Goal: Task Accomplishment & Management: Use online tool/utility

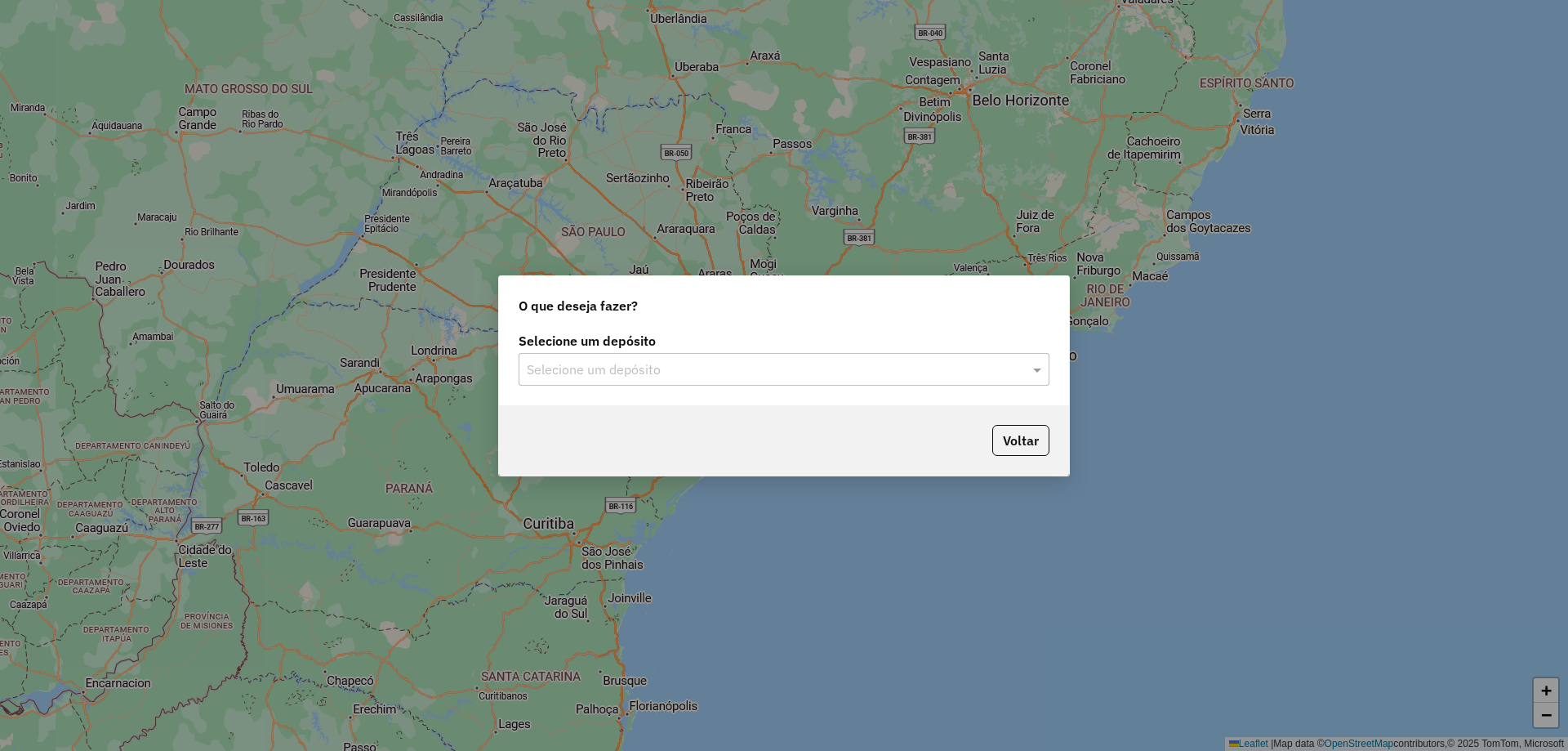
click at [639, 366] on input "text" at bounding box center [768, 369] width 482 height 20
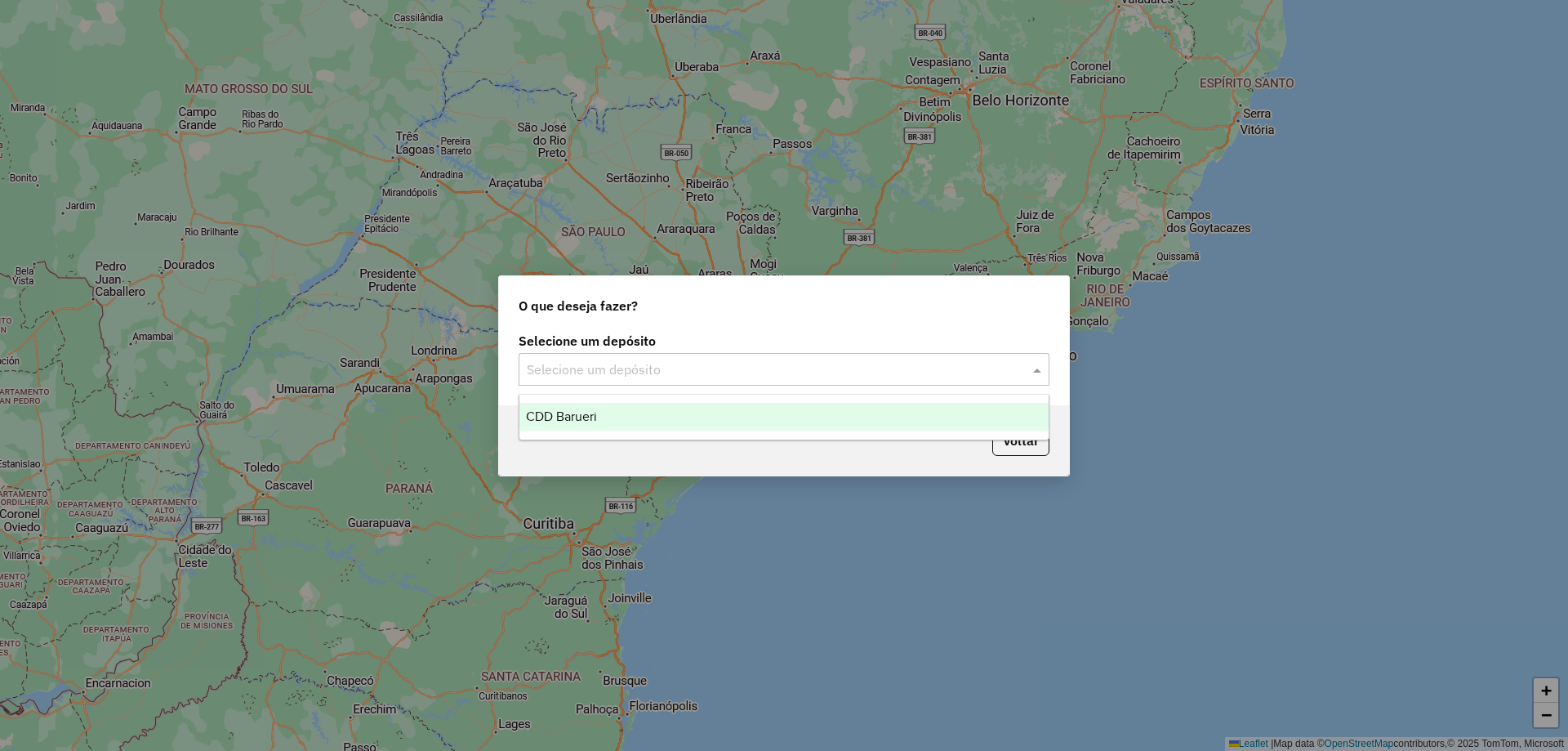
click at [601, 404] on div "CDD Barueri" at bounding box center [784, 416] width 529 height 28
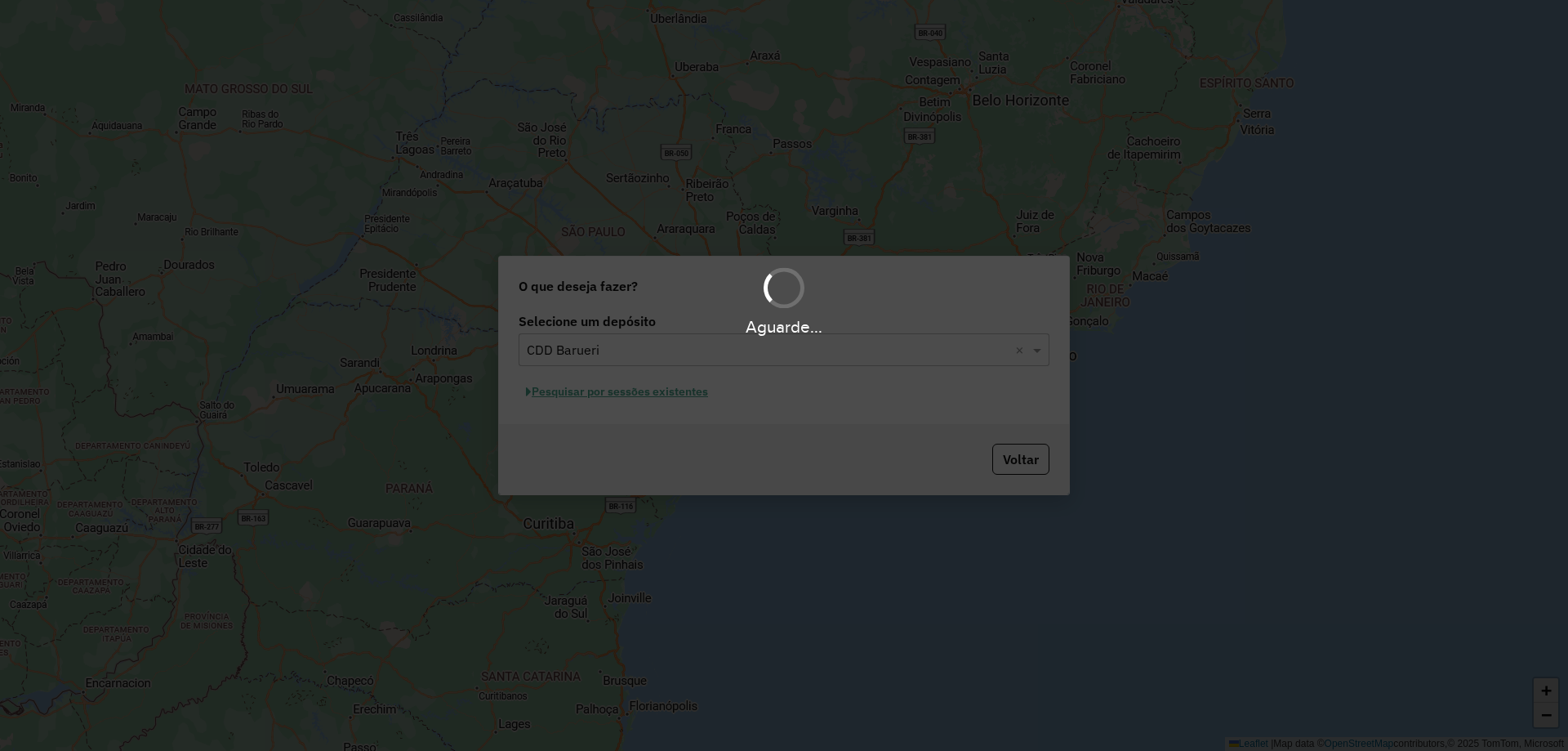
click at [663, 404] on div "Aguarde..." at bounding box center [784, 376] width 1568 height 751
click at [663, 396] on div "Aguarde..." at bounding box center [784, 376] width 1568 height 751
click at [668, 394] on div "Aguarde..." at bounding box center [784, 376] width 1568 height 751
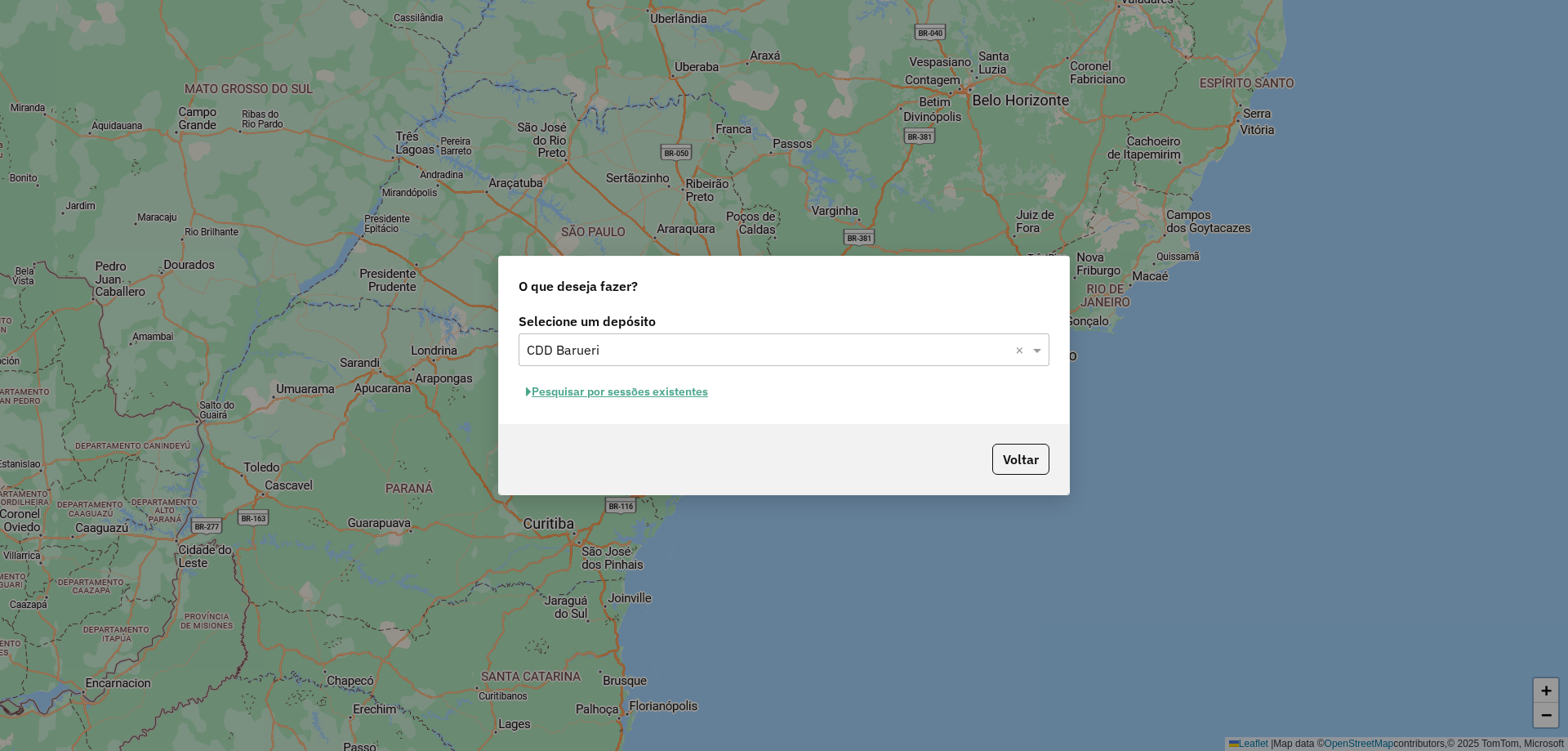
click at [684, 389] on button "Pesquisar por sessões existentes" at bounding box center [617, 391] width 197 height 25
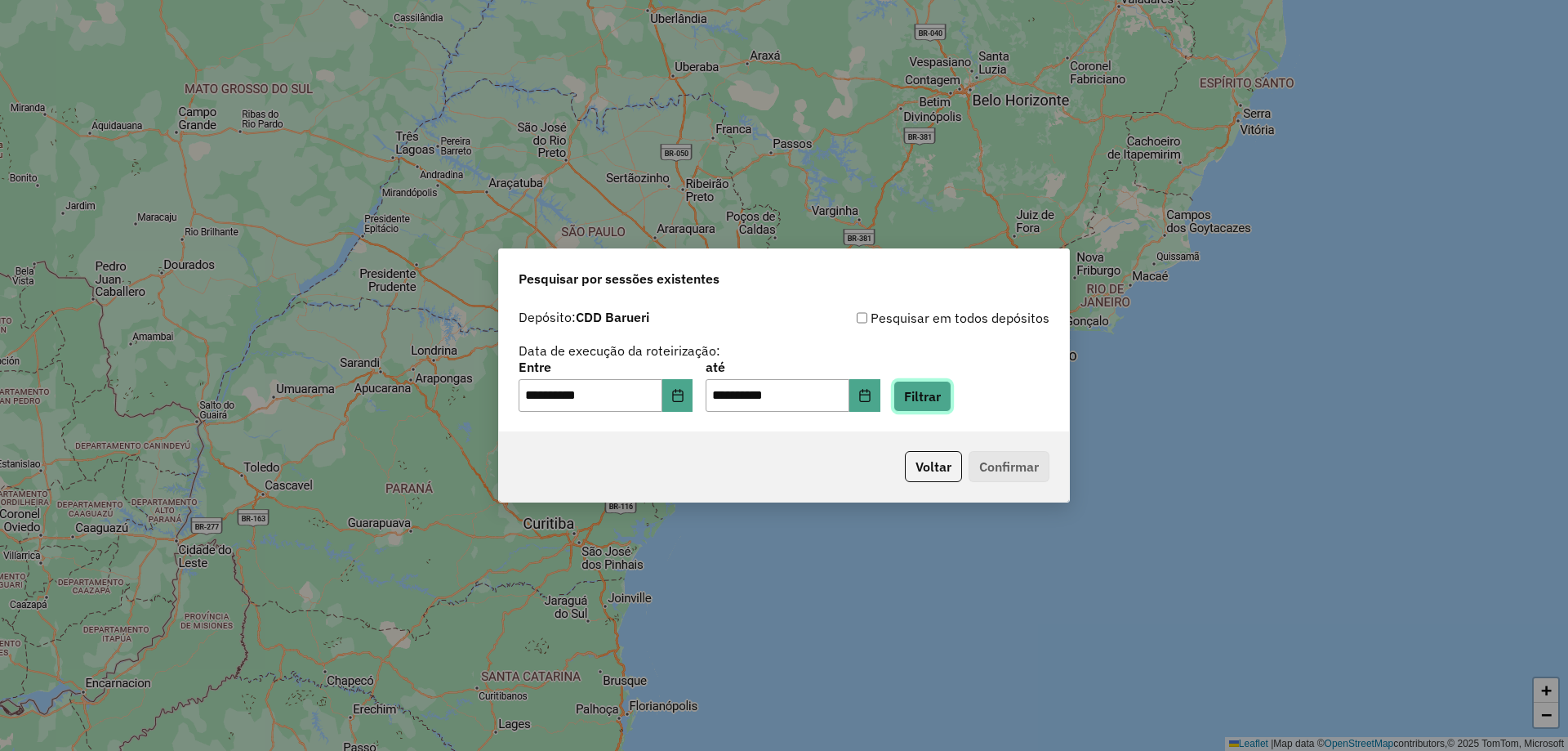
click at [941, 404] on button "Filtrar" at bounding box center [922, 396] width 58 height 31
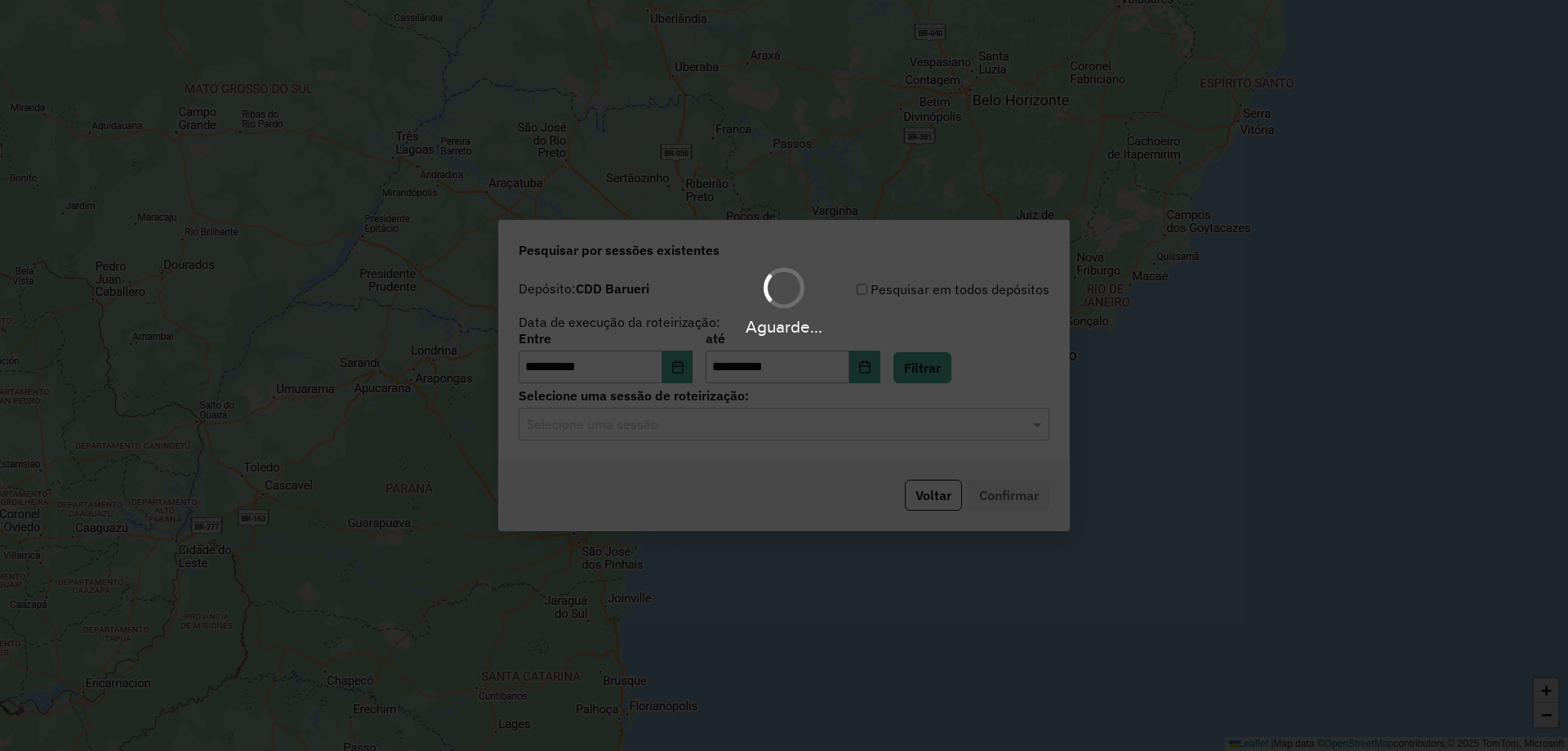
click at [657, 449] on div "Aguarde..." at bounding box center [784, 376] width 1568 height 751
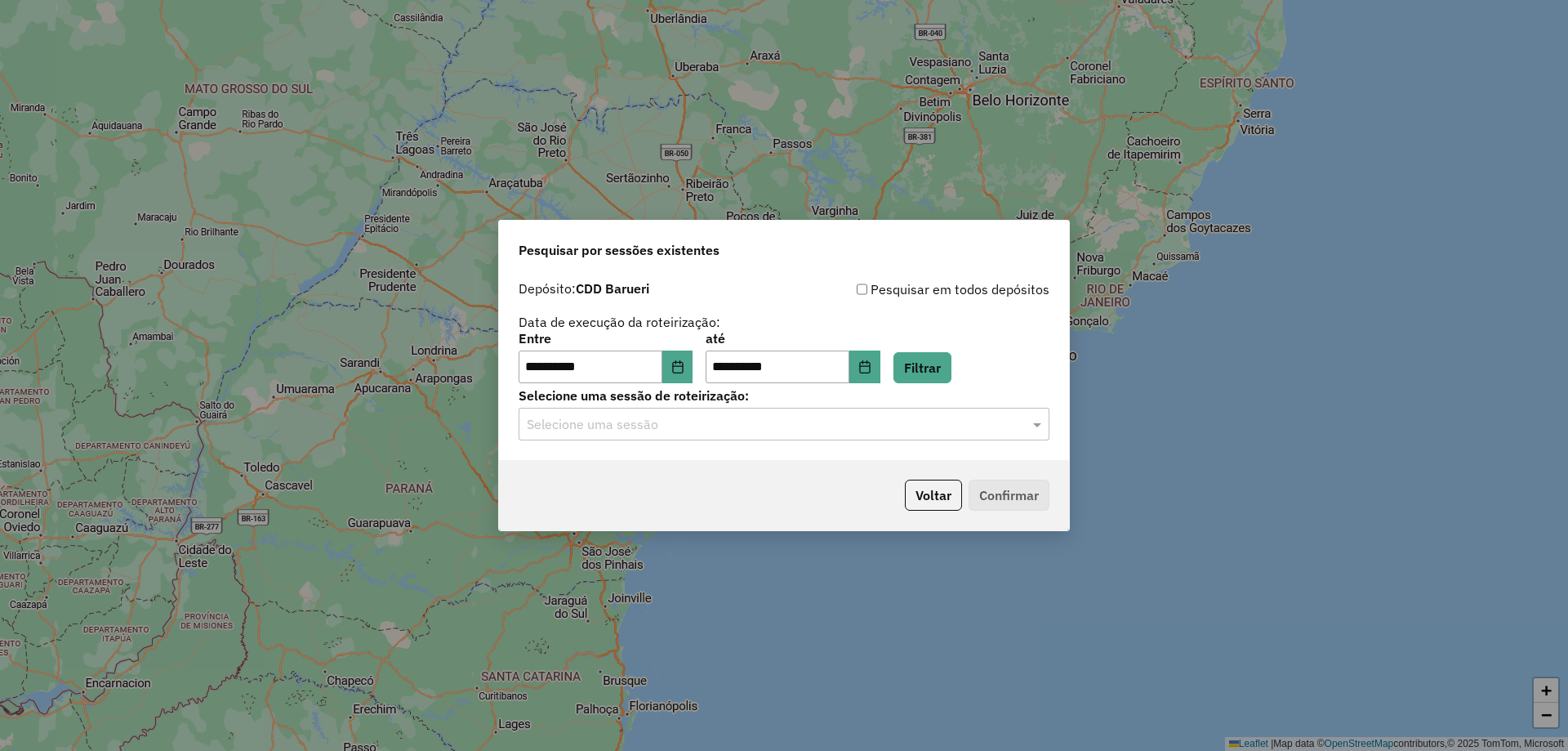
click at [658, 430] on input "text" at bounding box center [768, 424] width 482 height 20
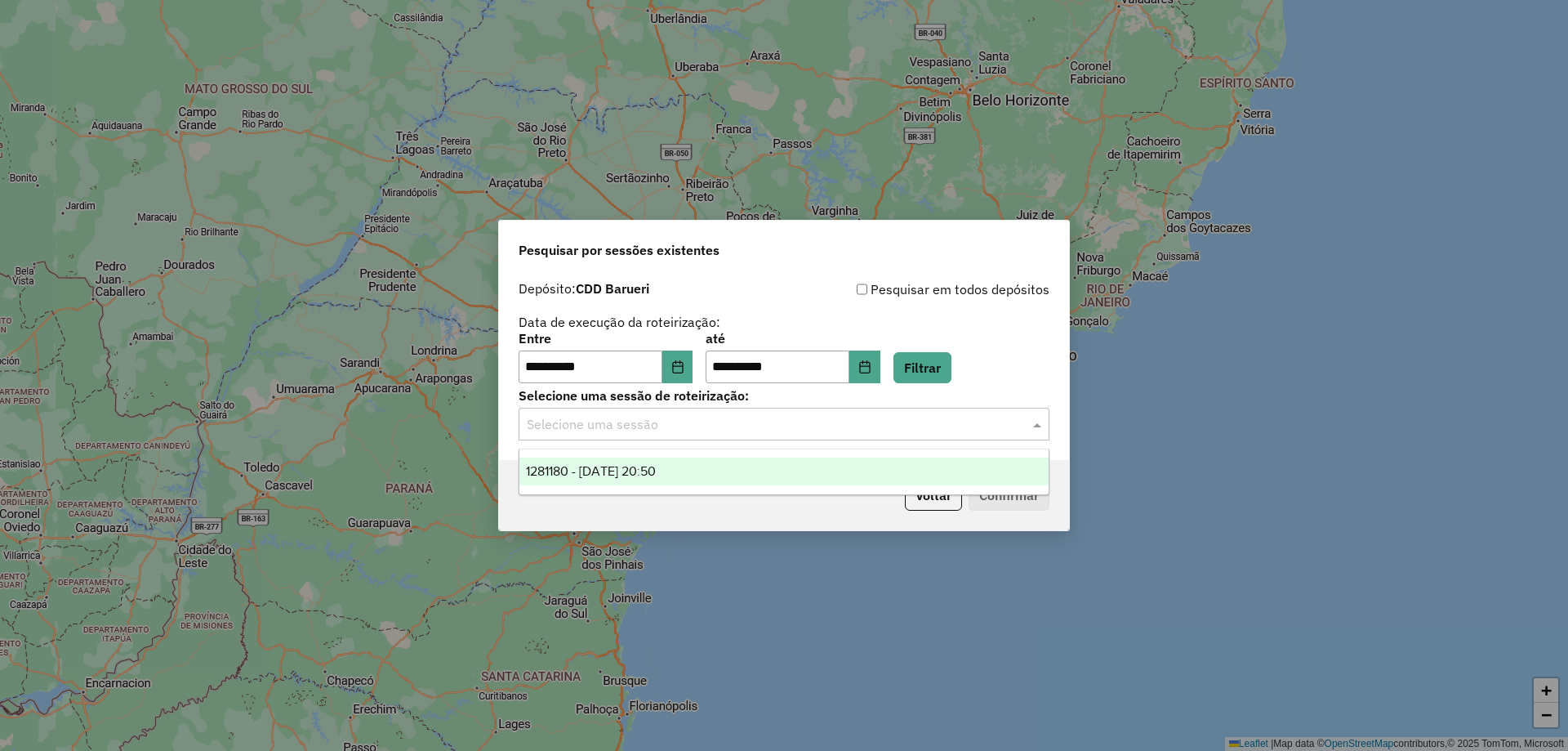
click at [635, 473] on span "1281180 - [DATE] 20:50" at bounding box center [591, 471] width 130 height 14
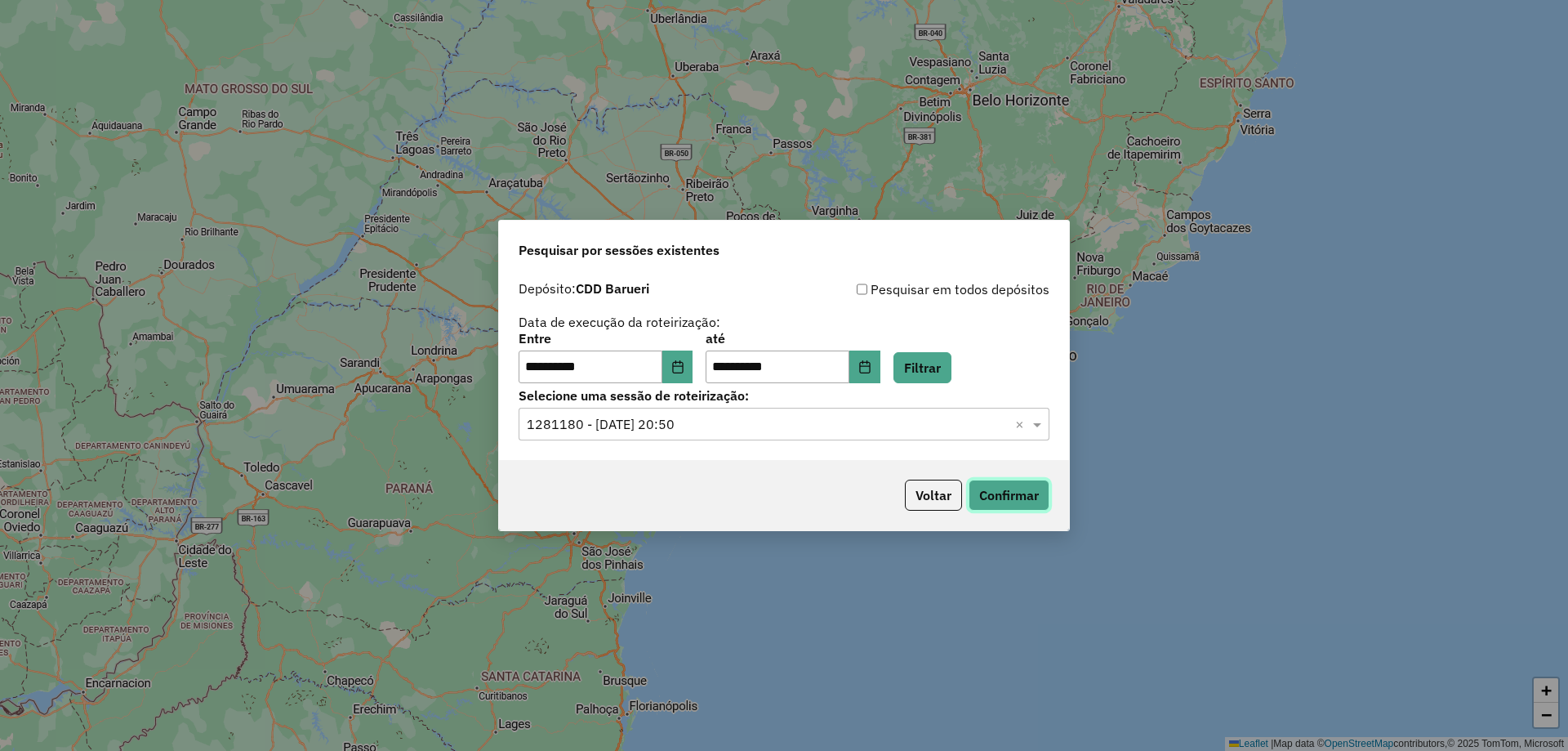
click at [1038, 493] on button "Confirmar" at bounding box center [1009, 495] width 81 height 31
drag, startPoint x: 935, startPoint y: 38, endPoint x: 808, endPoint y: 7, distance: 130.7
click at [935, 38] on div "**********" at bounding box center [784, 376] width 1568 height 751
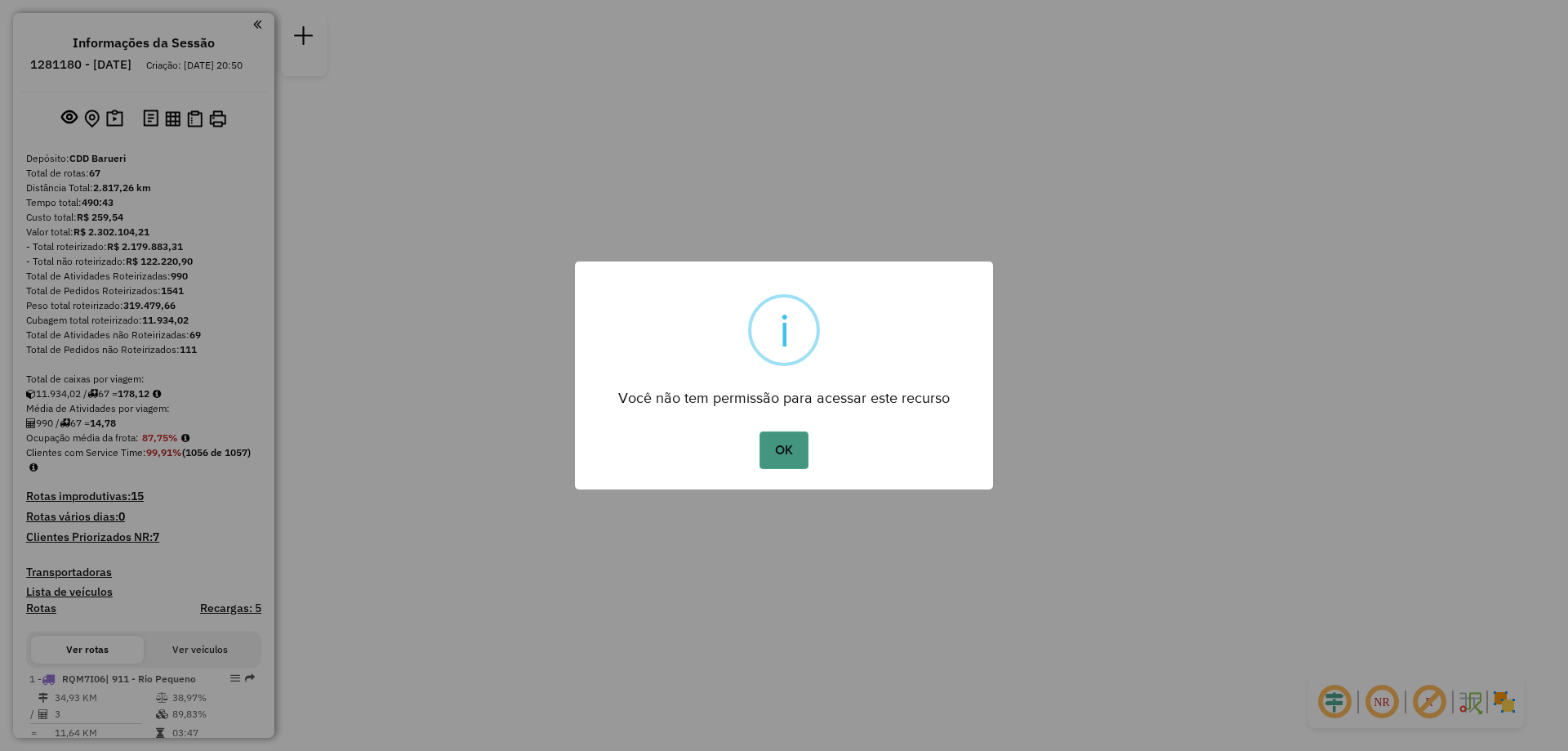
click at [793, 433] on button "OK" at bounding box center [784, 449] width 49 height 37
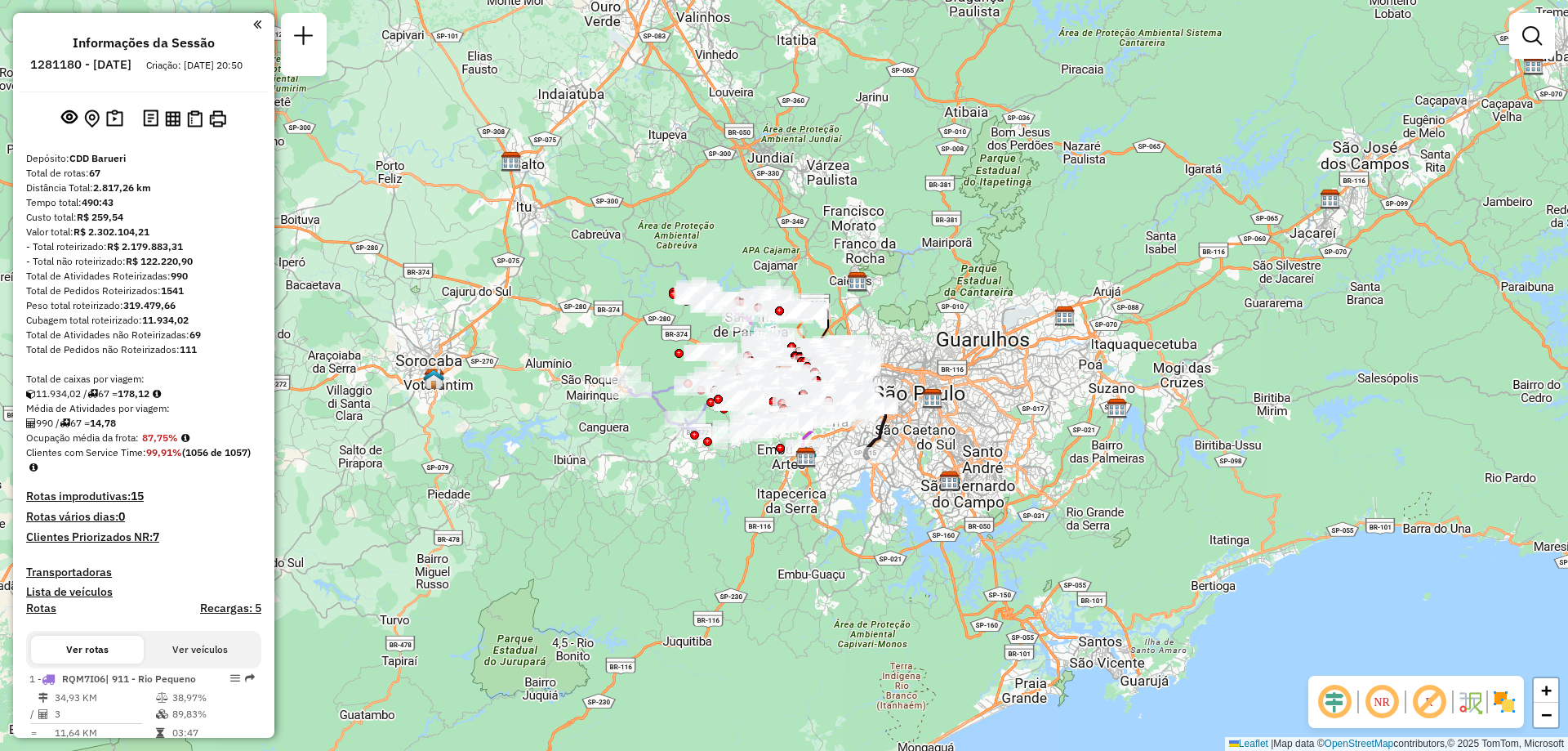
click at [1392, 710] on em at bounding box center [1382, 701] width 39 height 39
click at [1506, 694] on img at bounding box center [1505, 702] width 26 height 26
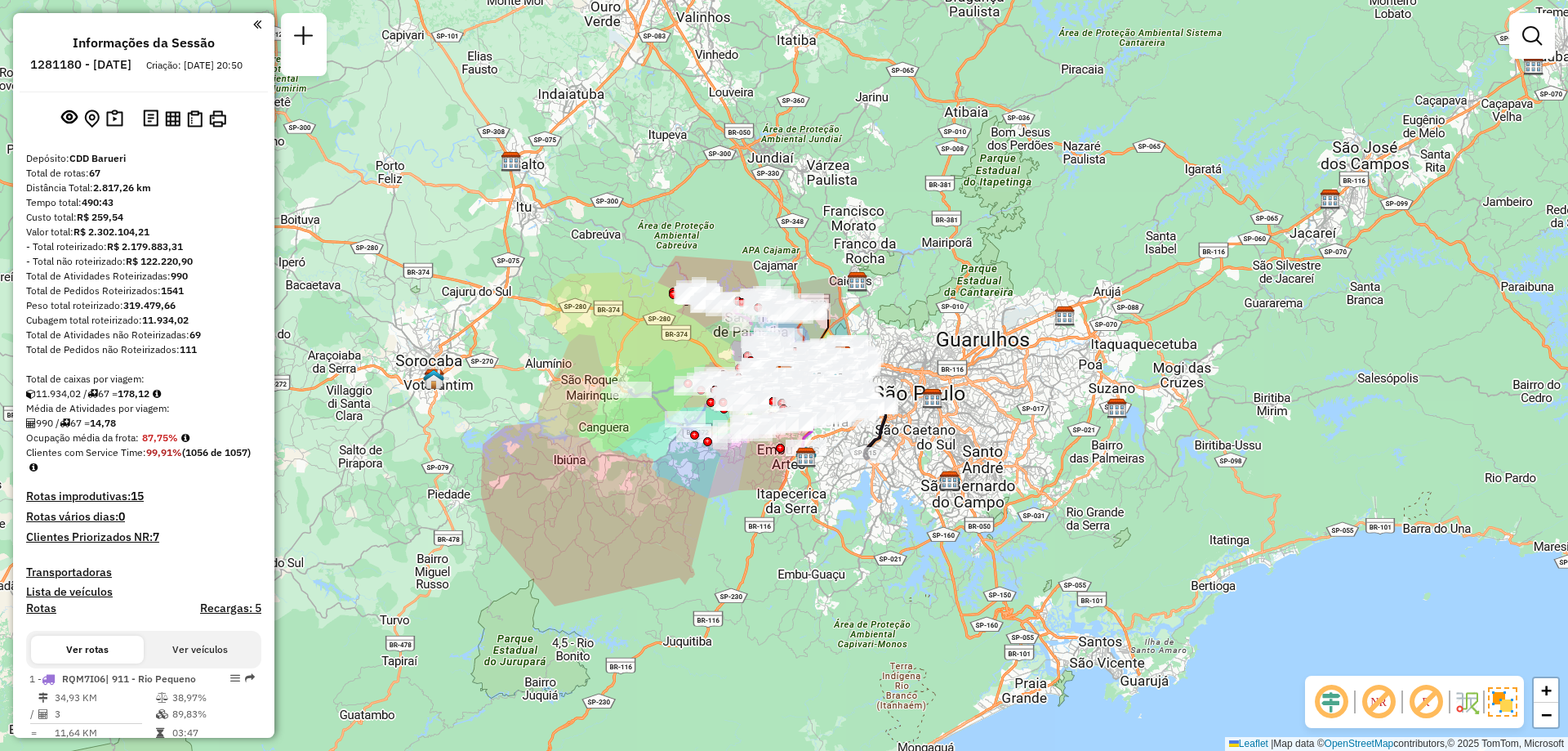
scroll to position [409, 0]
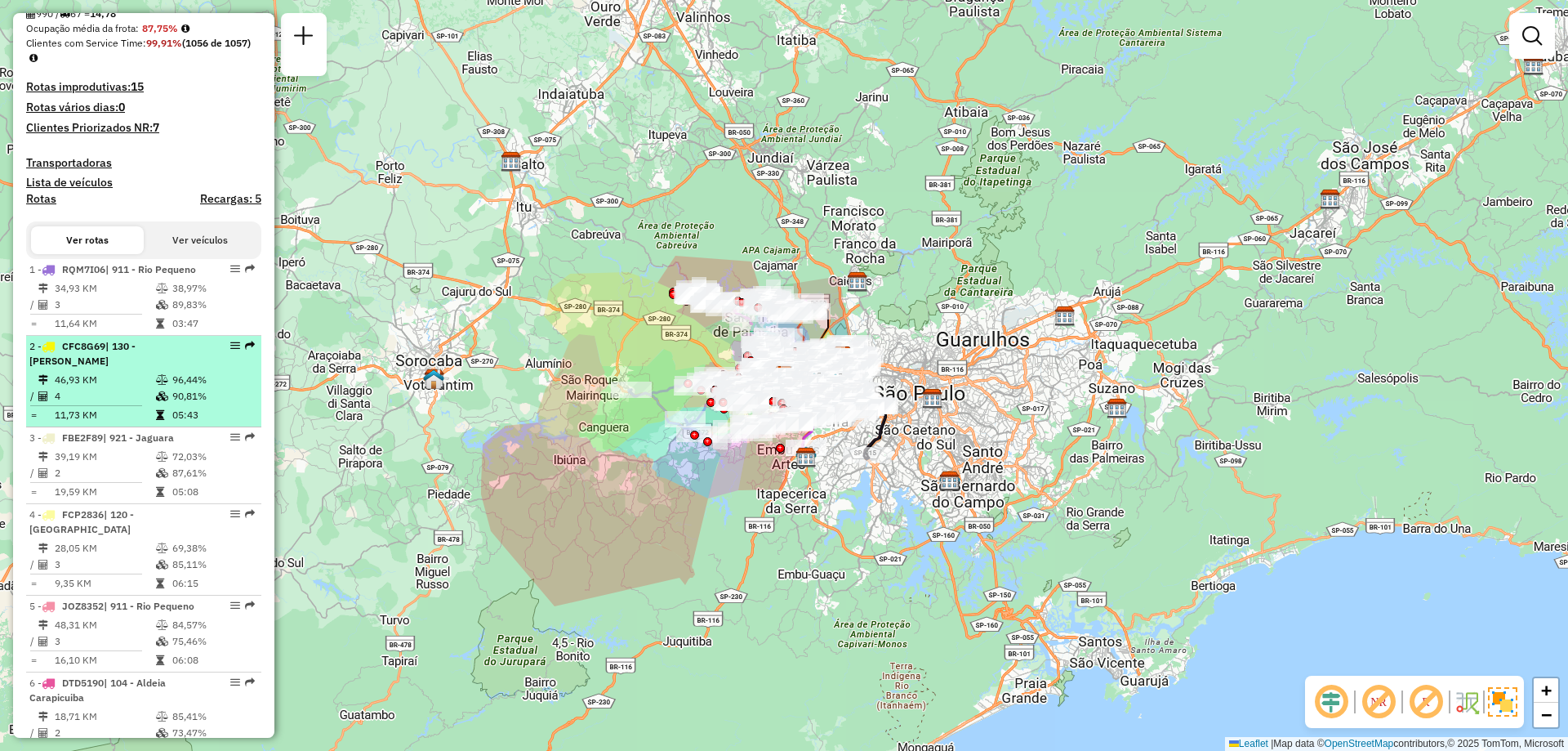
select select "**********"
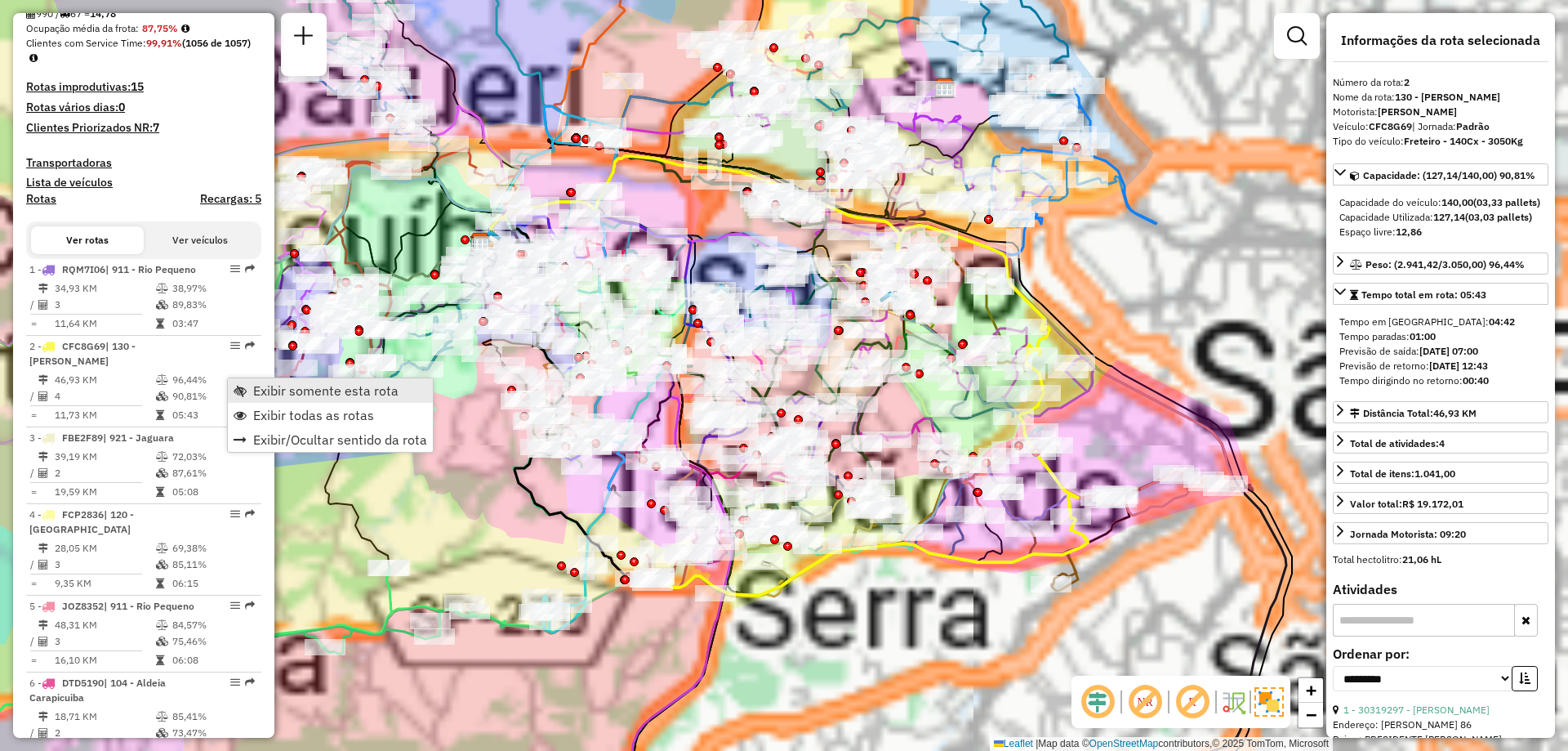
click at [304, 391] on span "Exibir somente esta rota" at bounding box center [326, 390] width 146 height 13
